Goal: Find specific page/section: Find specific page/section

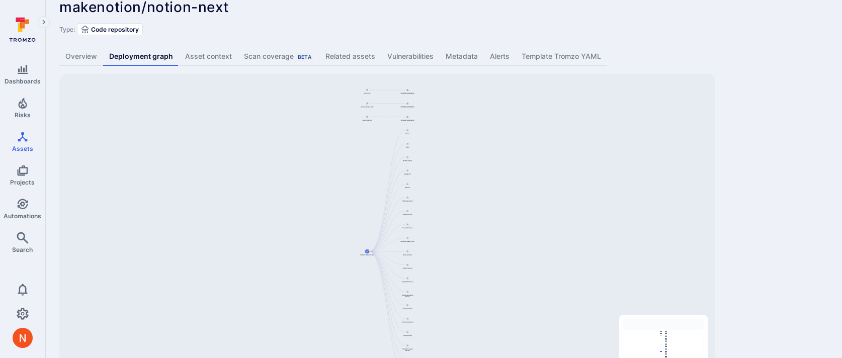
scroll to position [62, 0]
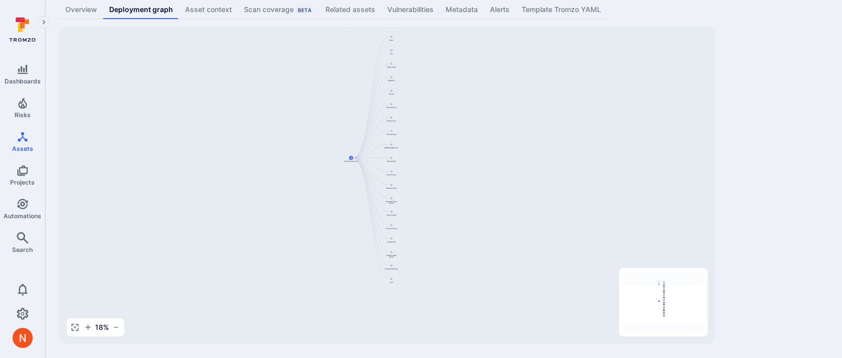
drag, startPoint x: 482, startPoint y: 153, endPoint x: 465, endPoint y: 106, distance: 50.1
click at [465, 106] on div "274567149370.dkr.ecr.us-west-2.amazonaws.com/notion-next@sha256:fcb9b266f9f5343…" at bounding box center [387, 185] width 656 height 317
drag, startPoint x: 465, startPoint y: 106, endPoint x: 475, endPoint y: 153, distance: 48.4
click at [475, 153] on div "274567149370.dkr.ecr.us-west-2.amazonaws.com/notion-next@sha256:fcb9b266f9f5343…" at bounding box center [387, 185] width 656 height 317
drag, startPoint x: 420, startPoint y: 162, endPoint x: 346, endPoint y: 287, distance: 145.5
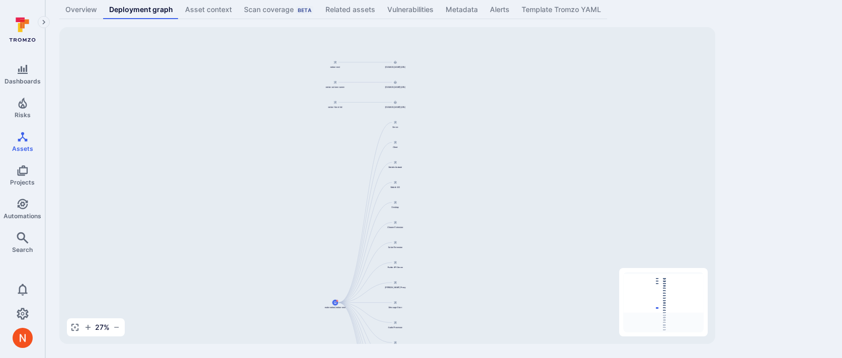
click at [346, 287] on div "274567149370.dkr.ecr.us-west-2.amazonaws.com/notion-next@sha256:fcb9b266f9f5343…" at bounding box center [387, 185] width 656 height 317
drag, startPoint x: 428, startPoint y: 146, endPoint x: 429, endPoint y: 307, distance: 160.5
click at [429, 305] on div "274567149370.dkr.ecr.us-west-2.amazonaws.com/notion-next@sha256:fcb9b266f9f5343…" at bounding box center [387, 185] width 656 height 317
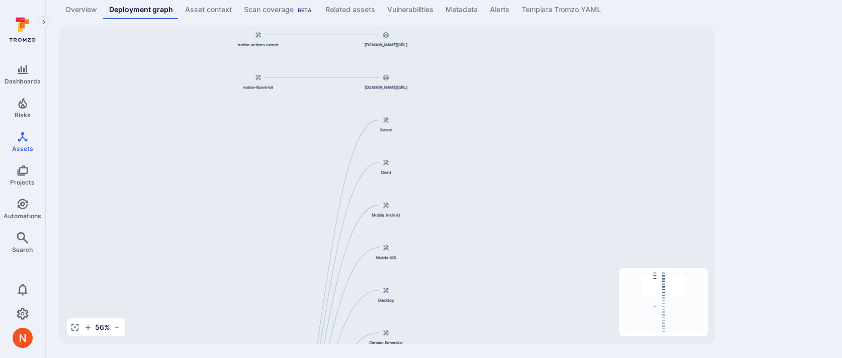
drag, startPoint x: 434, startPoint y: 284, endPoint x: 434, endPoint y: 134, distance: 149.5
click at [434, 135] on div "274567149370.dkr.ecr.us-west-2.amazonaws.com/notion-next@sha256:fcb9b266f9f5343…" at bounding box center [387, 185] width 656 height 317
drag, startPoint x: 445, startPoint y: 230, endPoint x: 441, endPoint y: 2, distance: 228.5
click at [441, 4] on div "makenotion/notion-next ... Show more Type: Code repository Overview Deployment …" at bounding box center [443, 148] width 797 height 420
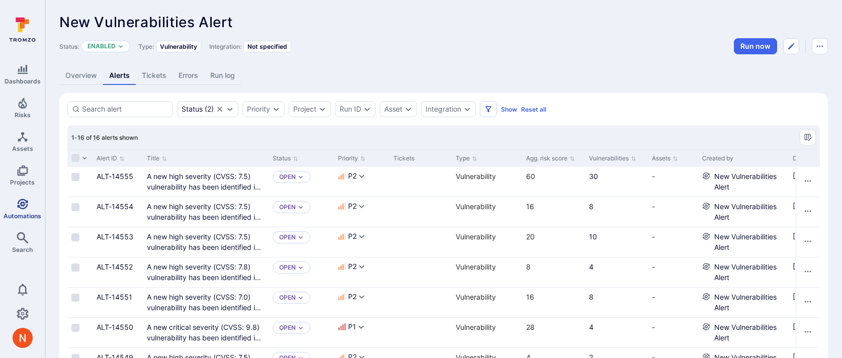
click at [18, 200] on icon "Automations" at bounding box center [22, 204] width 11 height 11
